Goal: Task Accomplishment & Management: Use online tool/utility

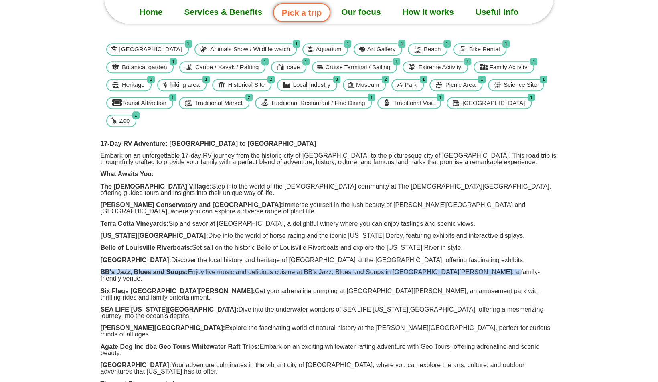
scroll to position [200, 0]
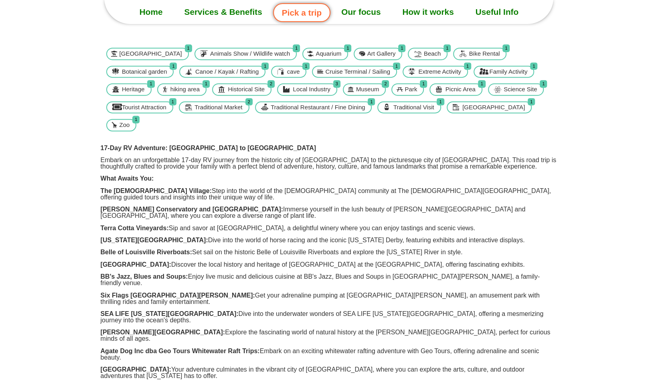
click at [181, 151] on strong "17-Day RV Adventure: [GEOGRAPHIC_DATA] to [GEOGRAPHIC_DATA]" at bounding box center [209, 148] width 216 height 7
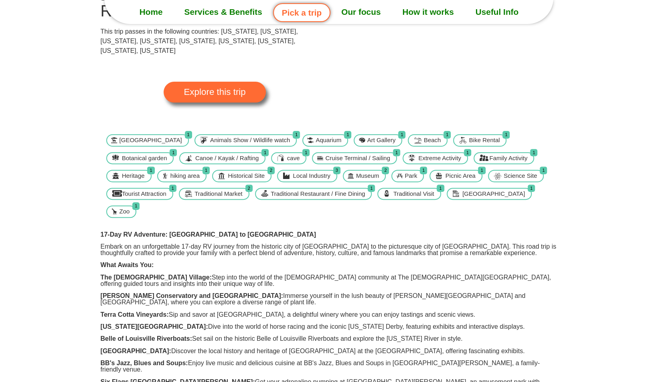
scroll to position [120, 0]
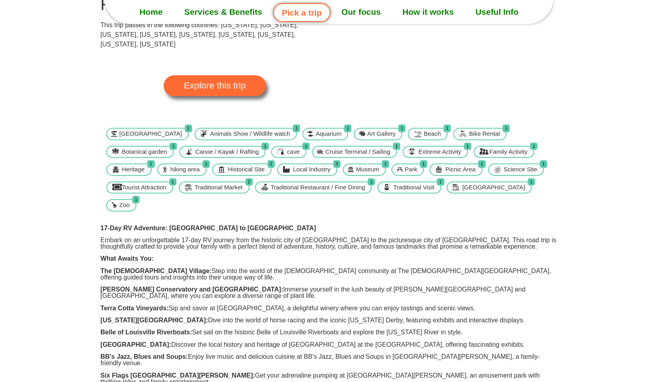
click at [209, 81] on span "Explore this trip" at bounding box center [215, 85] width 62 height 9
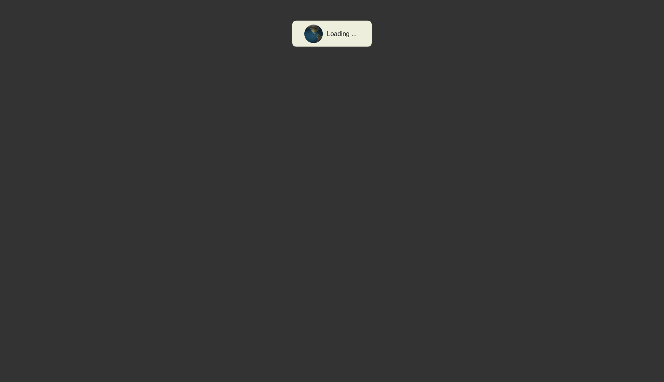
click at [228, 57] on div "Loading ..." at bounding box center [332, 191] width 664 height 382
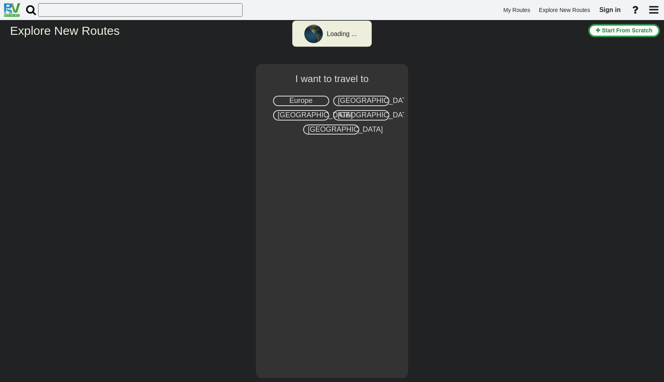
select select "number:2"
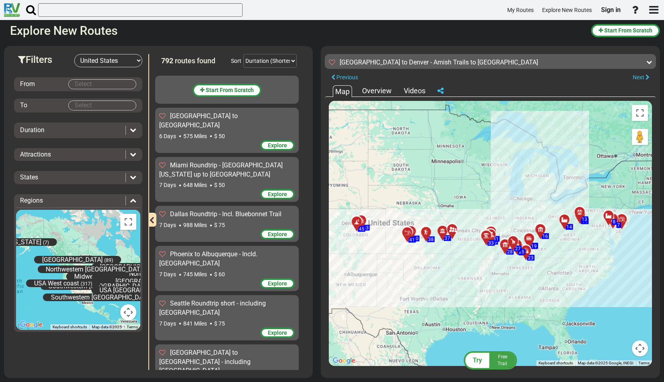
scroll to position [18216, 0]
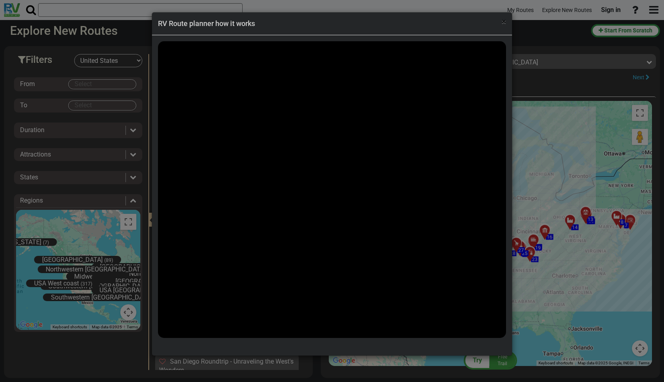
click at [503, 20] on span "×" at bounding box center [503, 22] width 4 height 10
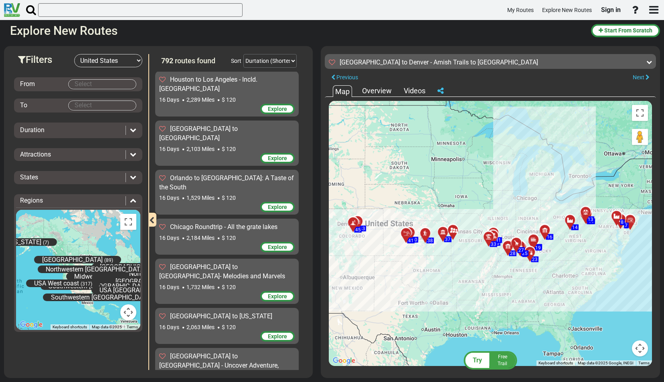
scroll to position [18056, 0]
click at [505, 364] on span "Free Trail" at bounding box center [502, 360] width 10 height 12
